Goal: Browse casually: Explore the website without a specific task or goal

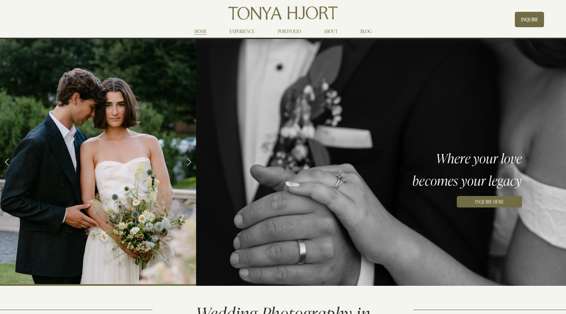
click at [190, 163] on link "Next Slide" at bounding box center [189, 162] width 14 height 20
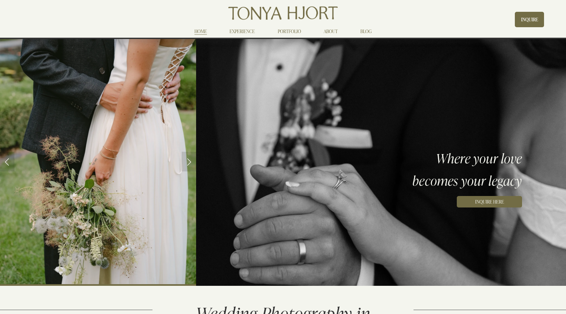
click at [190, 163] on link "Next Slide" at bounding box center [189, 162] width 14 height 20
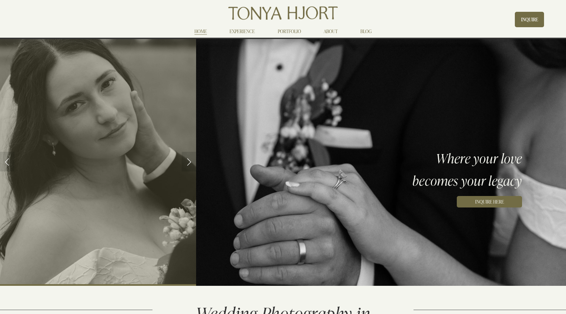
click at [190, 163] on link "Next Slide" at bounding box center [189, 162] width 14 height 20
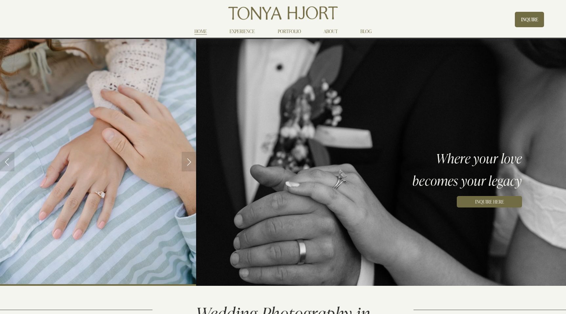
click at [190, 163] on link "Next Slide" at bounding box center [189, 162] width 14 height 20
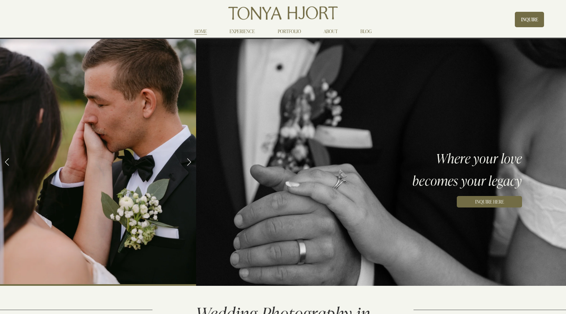
click at [190, 163] on link "Next Slide" at bounding box center [189, 162] width 14 height 20
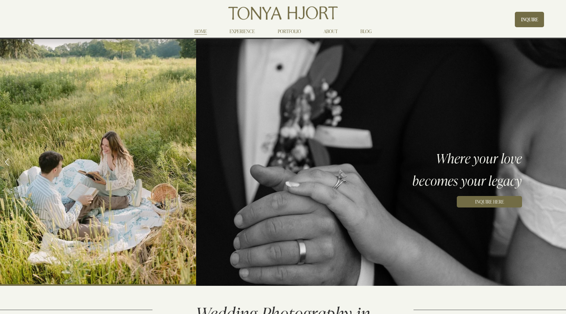
click at [190, 163] on link "Next Slide" at bounding box center [189, 162] width 14 height 20
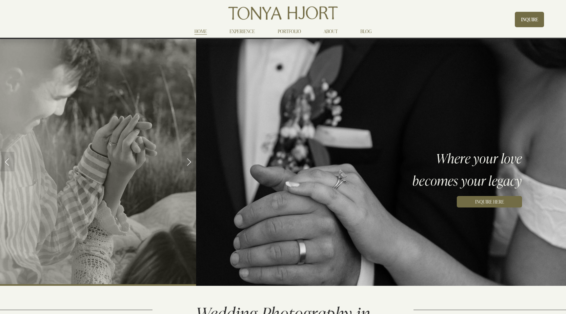
click at [190, 163] on link "Next Slide" at bounding box center [189, 162] width 14 height 20
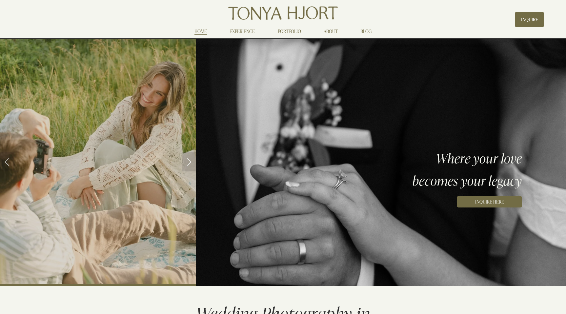
click at [190, 163] on link "Next Slide" at bounding box center [189, 162] width 14 height 20
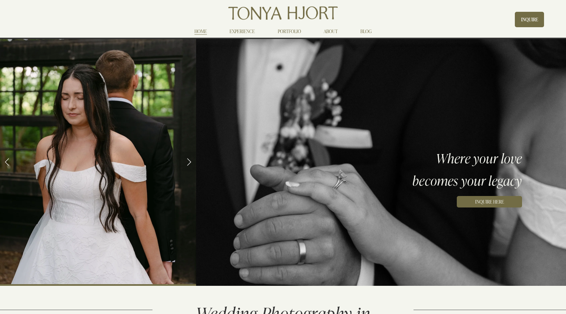
click at [190, 163] on link "Next Slide" at bounding box center [189, 162] width 14 height 20
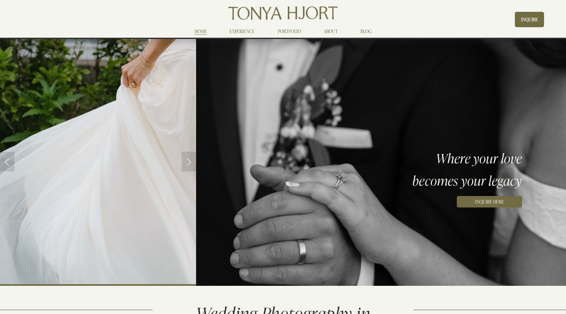
click at [190, 163] on link "Next Slide" at bounding box center [189, 162] width 14 height 20
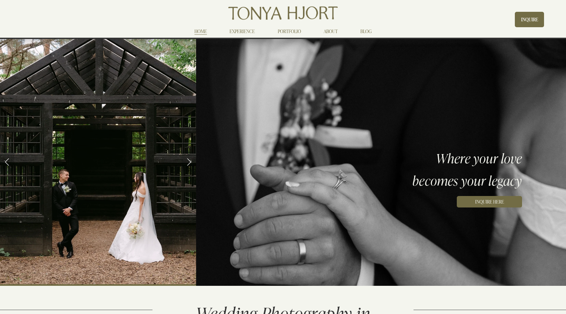
click at [190, 163] on link "Next Slide" at bounding box center [189, 162] width 14 height 20
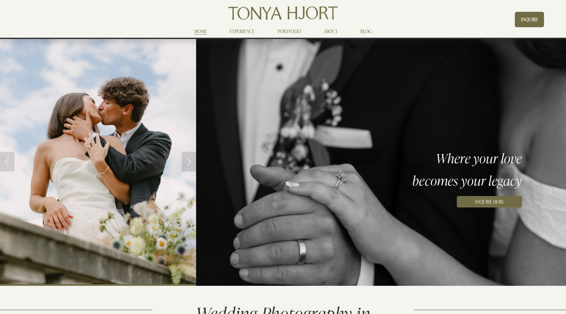
click at [190, 163] on link "Next Slide" at bounding box center [189, 162] width 14 height 20
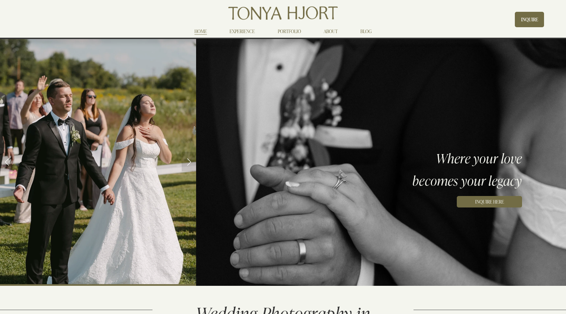
click at [190, 163] on link "Next Slide" at bounding box center [189, 162] width 14 height 20
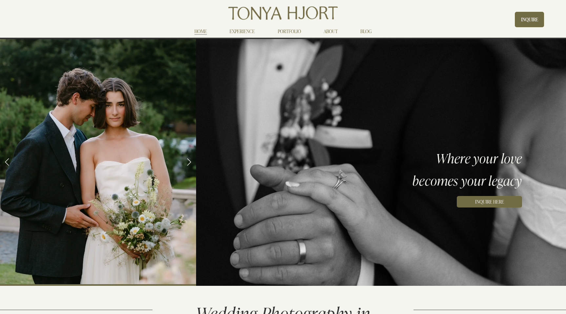
click at [190, 163] on link "Next Slide" at bounding box center [189, 162] width 14 height 20
